Goal: Task Accomplishment & Management: Use online tool/utility

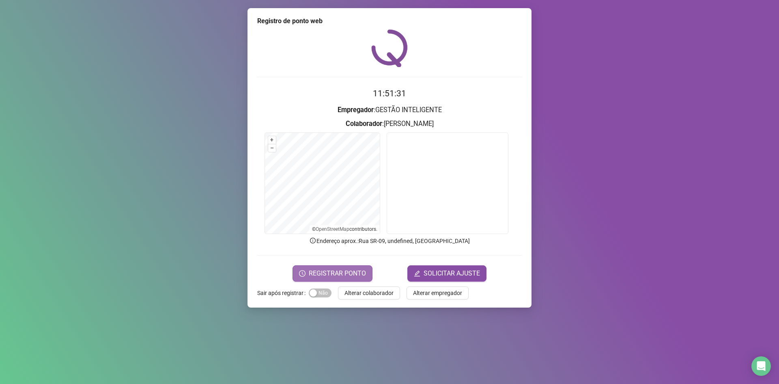
click at [332, 276] on span "REGISTRAR PONTO" at bounding box center [337, 273] width 57 height 10
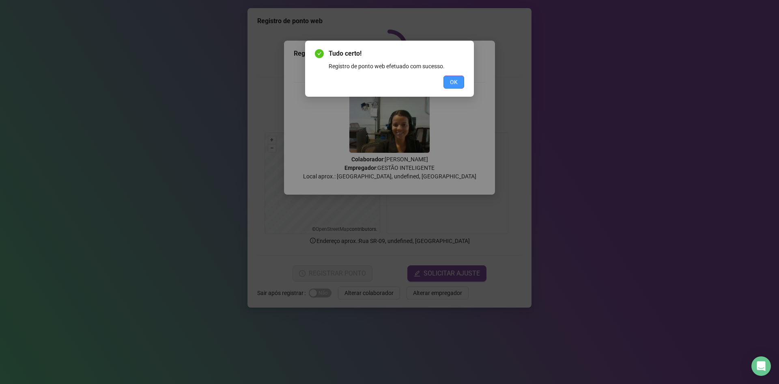
click at [451, 81] on span "OK" at bounding box center [454, 82] width 8 height 9
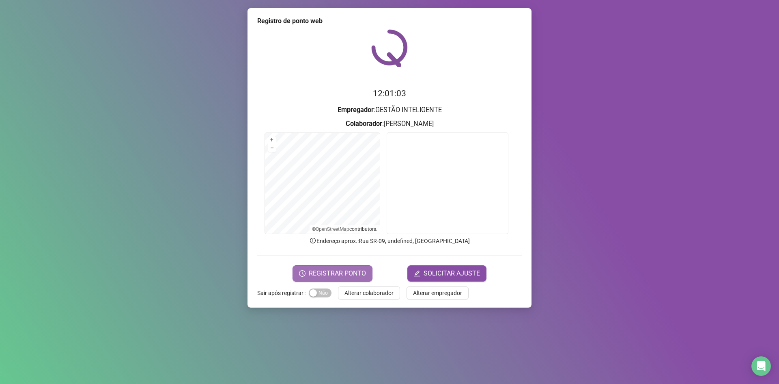
click at [347, 273] on span "REGISTRAR PONTO" at bounding box center [337, 273] width 57 height 10
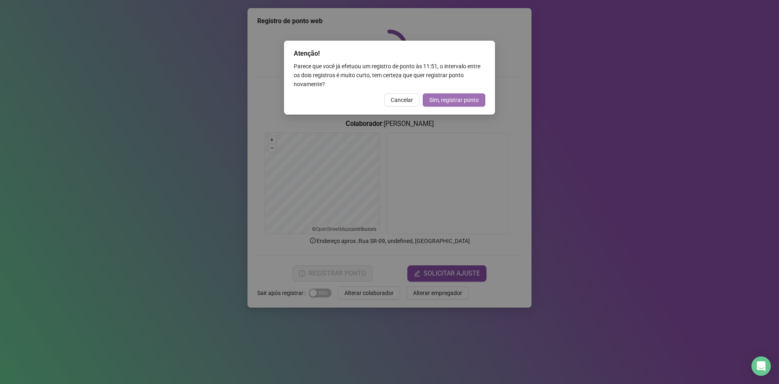
click at [447, 104] on button "Sim, registrar ponto" at bounding box center [454, 99] width 63 height 13
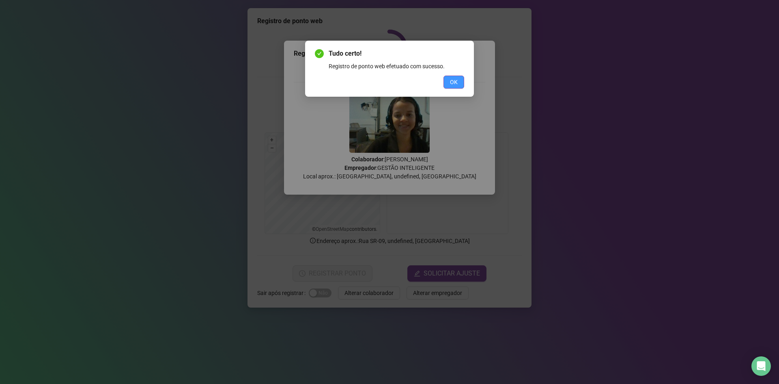
click at [452, 83] on span "OK" at bounding box center [454, 82] width 8 height 9
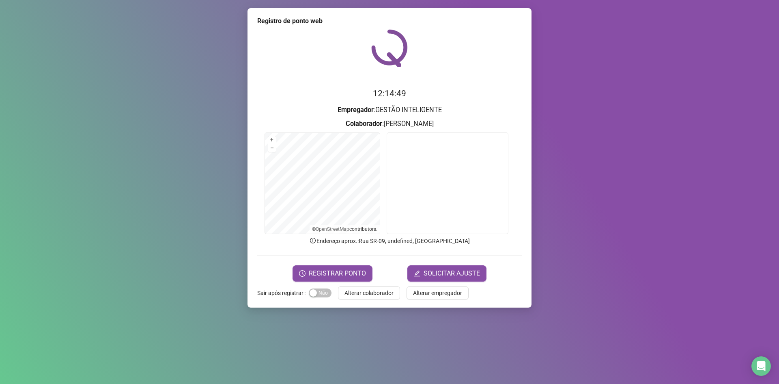
click at [735, 17] on div "Registro de ponto web 12:14:49 Empregador : GESTÃO INTELIGENTE Colaborador : [P…" at bounding box center [389, 192] width 779 height 384
click at [345, 279] on button "REGISTRAR PONTO" at bounding box center [333, 273] width 80 height 16
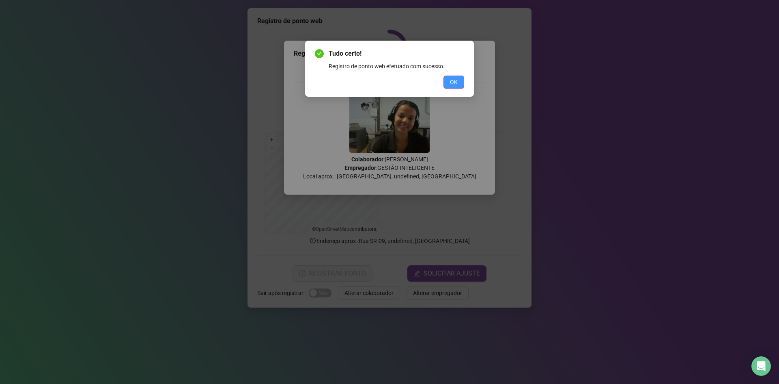
click at [458, 80] on span "OK" at bounding box center [454, 82] width 8 height 9
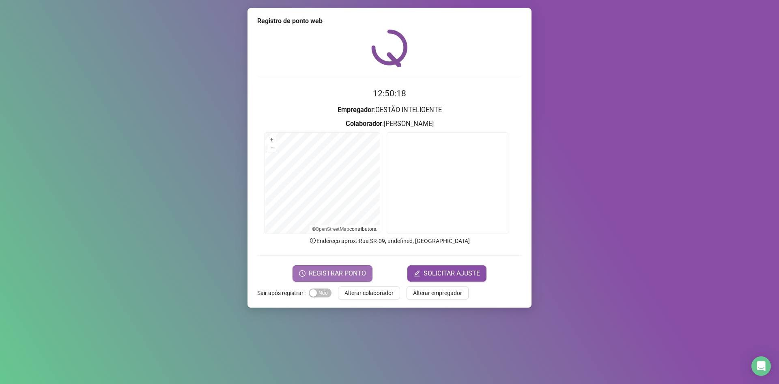
click at [335, 272] on span "REGISTRAR PONTO" at bounding box center [337, 273] width 57 height 10
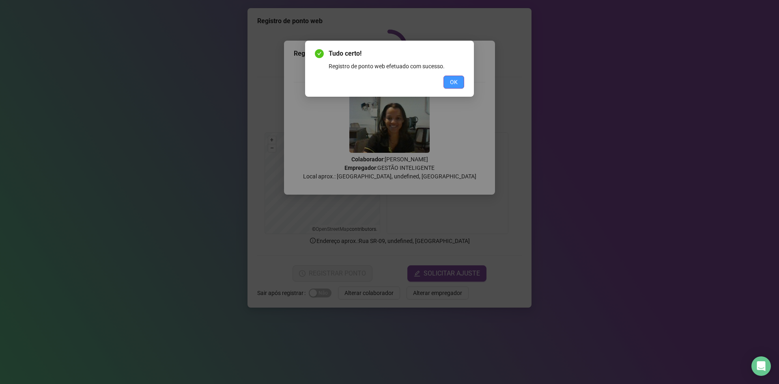
click at [460, 82] on button "OK" at bounding box center [454, 82] width 21 height 13
